Goal: Task Accomplishment & Management: Complete application form

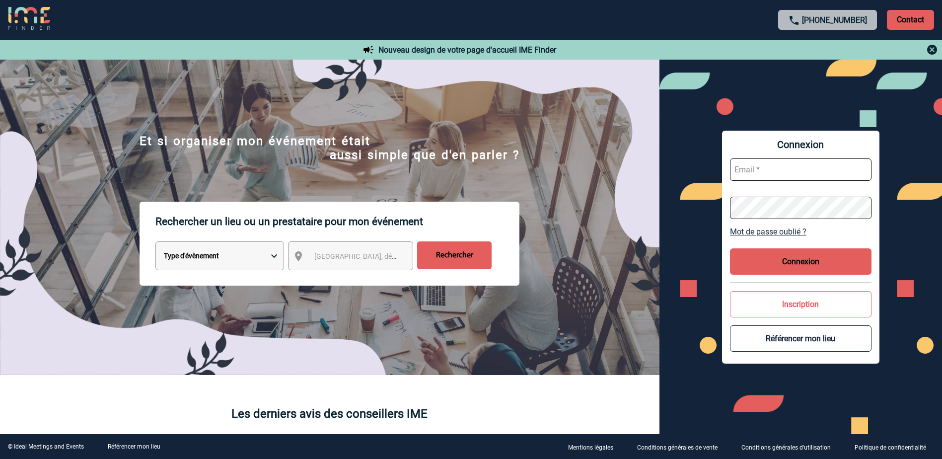
drag, startPoint x: 753, startPoint y: 167, endPoint x: 753, endPoint y: 176, distance: 8.4
click at [753, 167] on input "text" at bounding box center [800, 169] width 141 height 22
type input "[PERSON_NAME][EMAIL_ADDRESS][DOMAIN_NAME]"
click at [761, 173] on input "text" at bounding box center [800, 169] width 141 height 22
type input "[PERSON_NAME][EMAIL_ADDRESS][DOMAIN_NAME]"
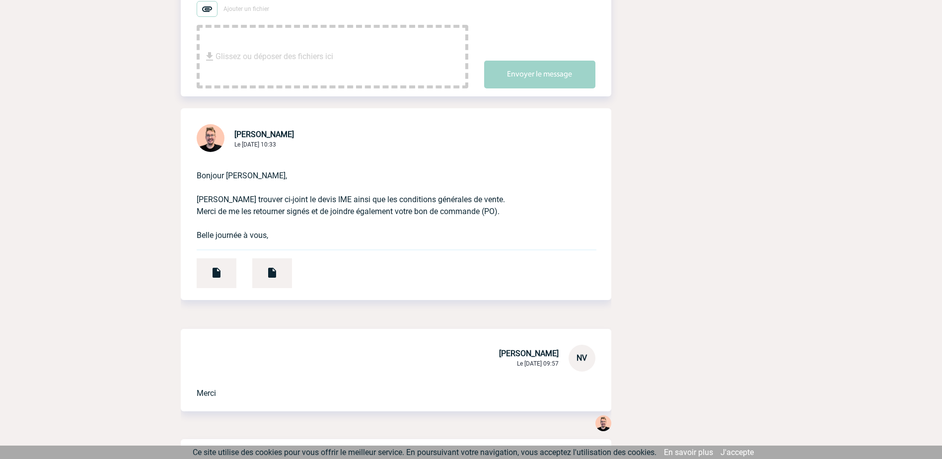
scroll to position [248, 0]
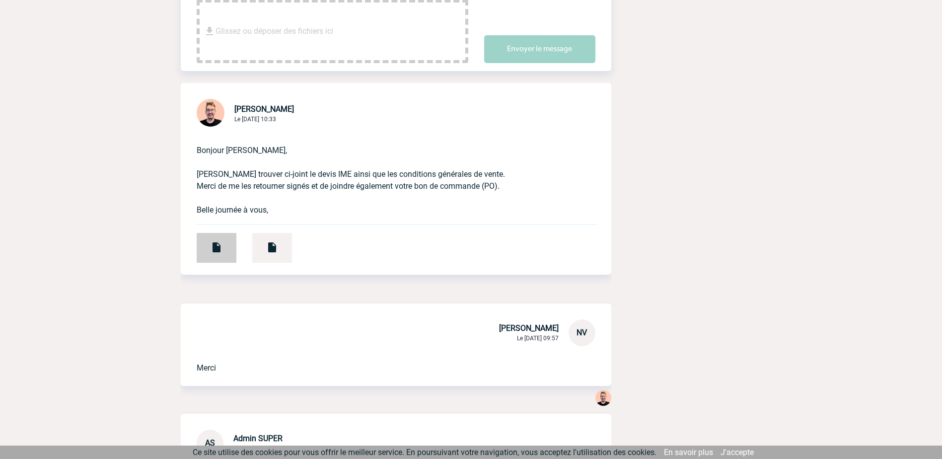
click at [217, 253] on img at bounding box center [216, 247] width 12 height 12
click at [284, 250] on div at bounding box center [272, 248] width 40 height 30
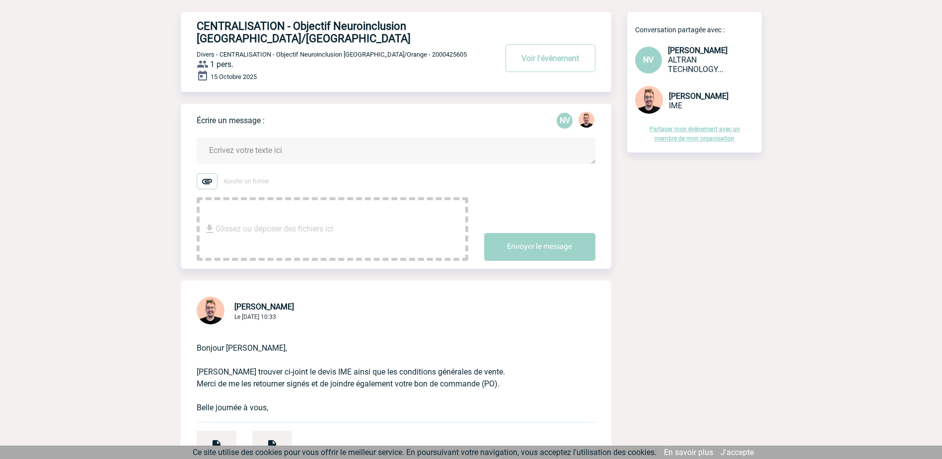
scroll to position [50, 0]
